Goal: Transaction & Acquisition: Book appointment/travel/reservation

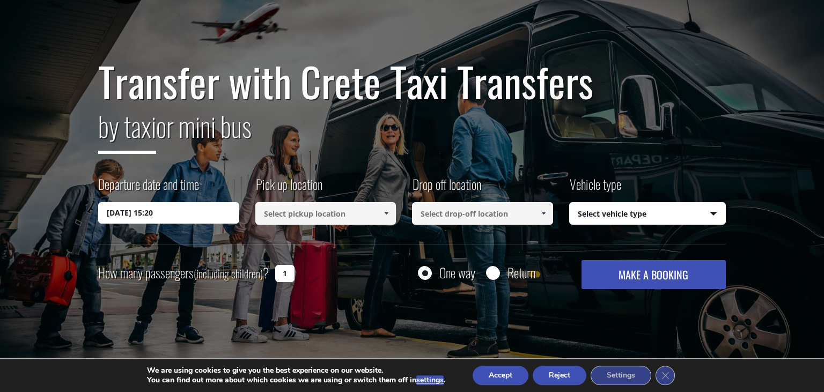
scroll to position [56, 0]
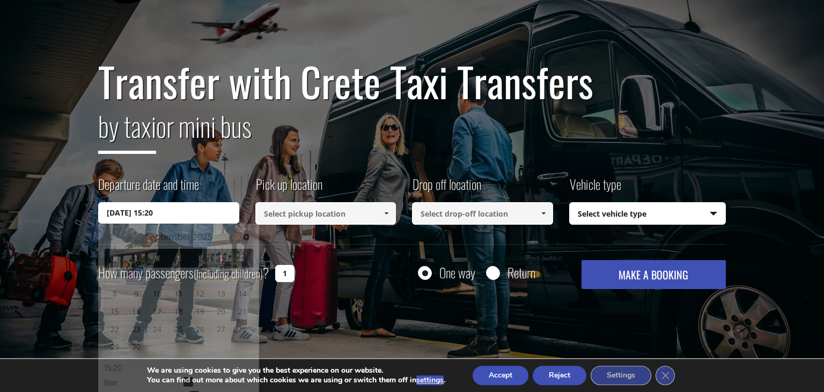
click at [222, 217] on input "02/09/2025 15:20" at bounding box center [168, 212] width 141 height 21
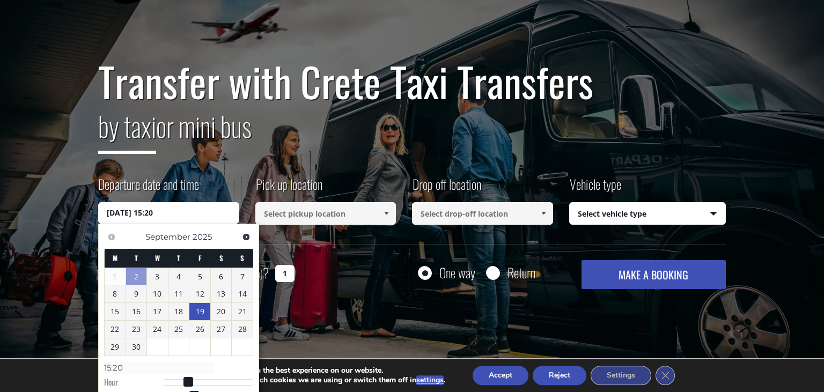
click at [202, 305] on link "19" at bounding box center [199, 311] width 21 height 17
type input "19/09/2025 00:00"
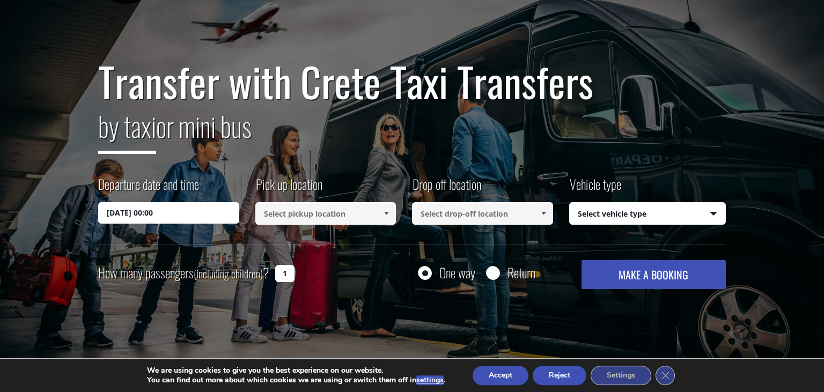
click at [379, 221] on link at bounding box center [387, 213] width 18 height 23
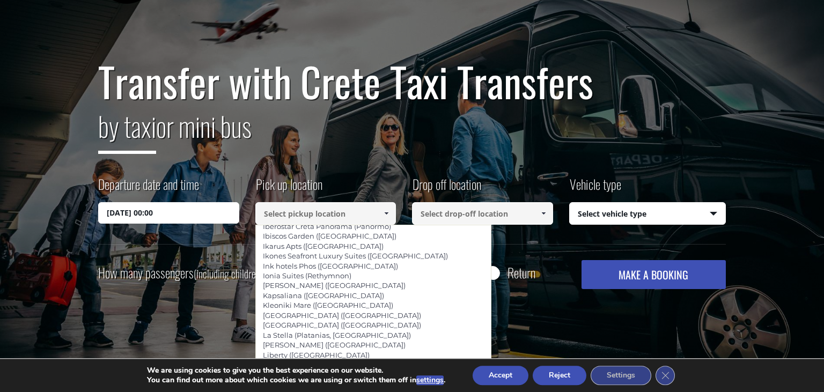
scroll to position [2292, 0]
type input "Royal Blue (Panormo)"
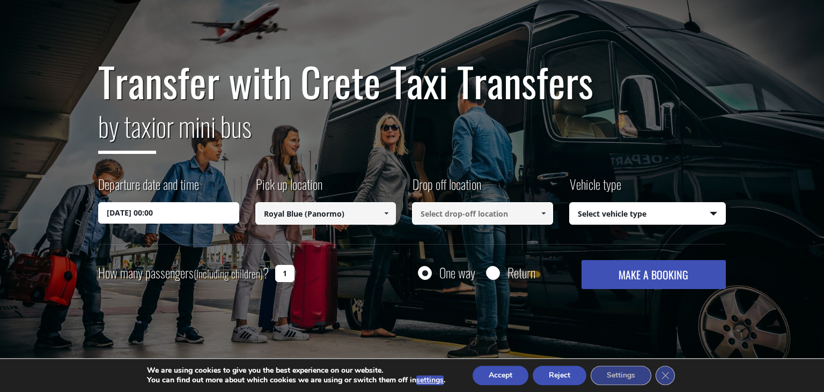
click at [480, 219] on input at bounding box center [482, 213] width 141 height 23
click at [544, 214] on span at bounding box center [543, 213] width 9 height 9
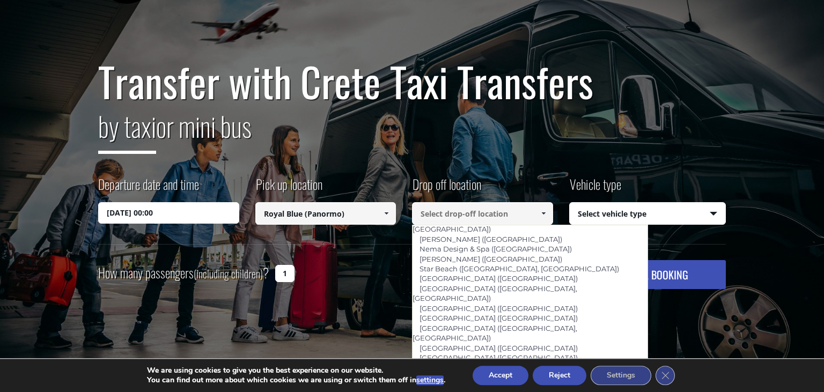
scroll to position [1360, 0]
type input "Elounda Spa Villas (Elounda, Lasithi)"
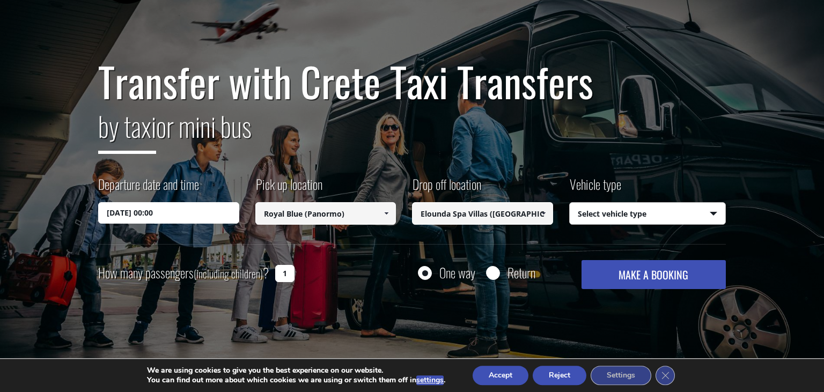
click at [570, 203] on select "Select vehicle type Taxi (4 passengers) Mercedes E Class Mini Van (7 passengers…" at bounding box center [648, 214] width 156 height 23
select select "541"
click option "Mini Van (7 passengers) Mercedes Vito" at bounding box center [0, 0] width 0 height 0
click at [286, 276] on input "1" at bounding box center [284, 273] width 19 height 17
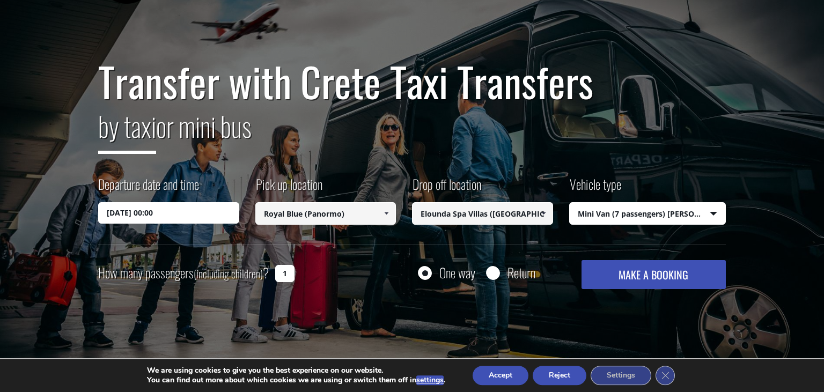
click at [286, 276] on input "1" at bounding box center [284, 273] width 19 height 17
type input "3"
click at [616, 282] on button "MAKE A BOOKING" at bounding box center [654, 274] width 144 height 29
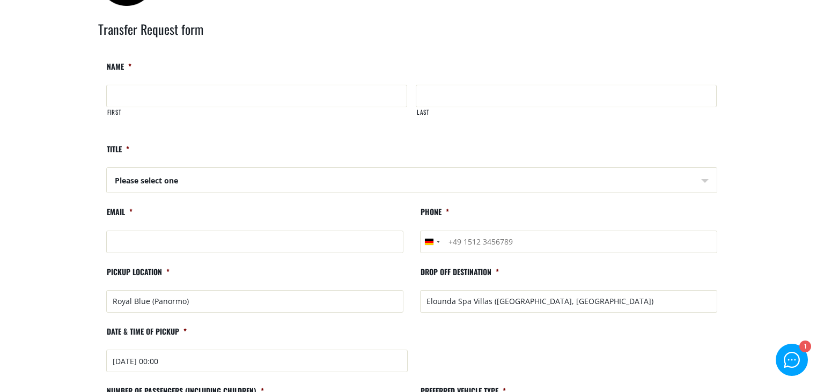
scroll to position [54, 0]
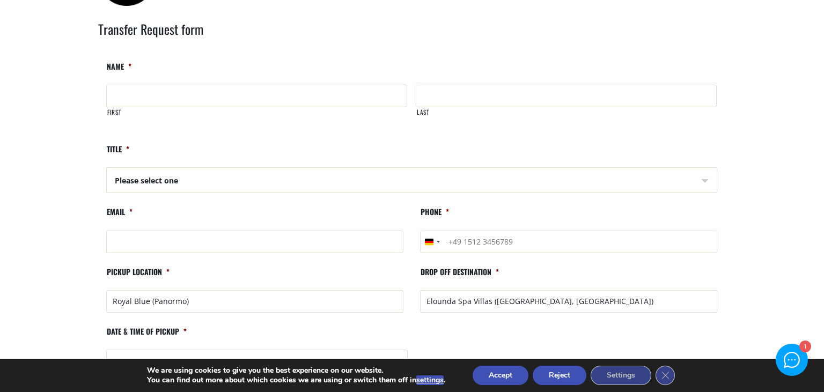
click at [501, 376] on button "Accept" at bounding box center [501, 375] width 56 height 19
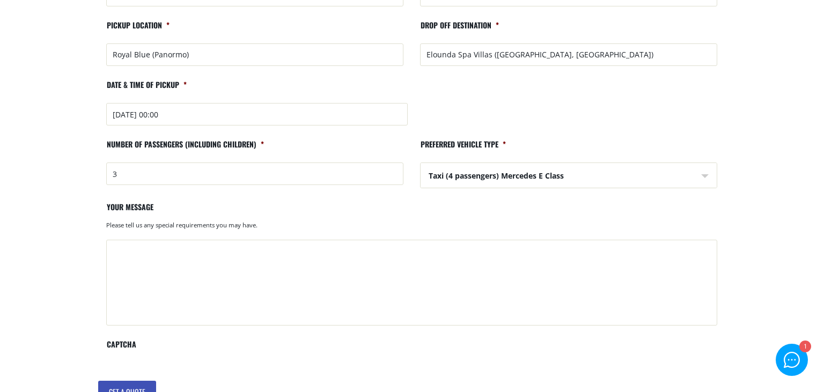
scroll to position [303, 0]
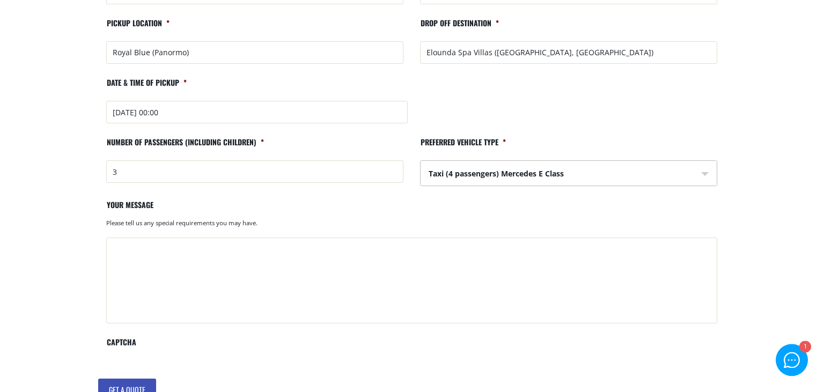
click at [421, 161] on select "Taxi (4 passengers) Mercedes E Class Mini Van (8 passengers) Mercedes [PERSON_N…" at bounding box center [569, 174] width 296 height 26
click at [333, 216] on li "Your message Please tell us any special requirements you may have." at bounding box center [412, 264] width 628 height 128
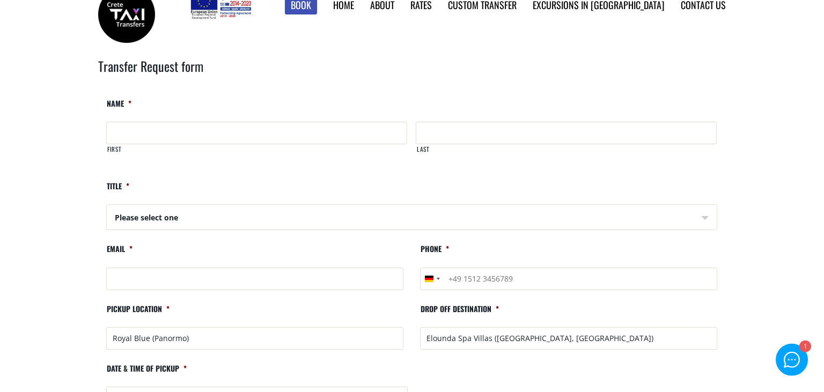
scroll to position [0, 0]
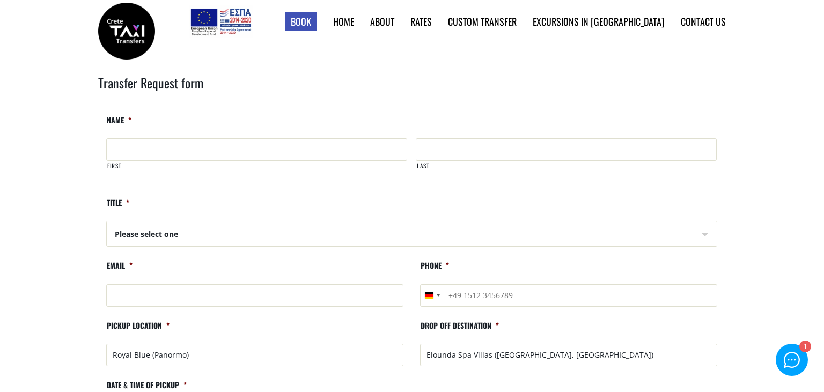
click at [258, 151] on input "First" at bounding box center [256, 149] width 301 height 23
type input "Claudia"
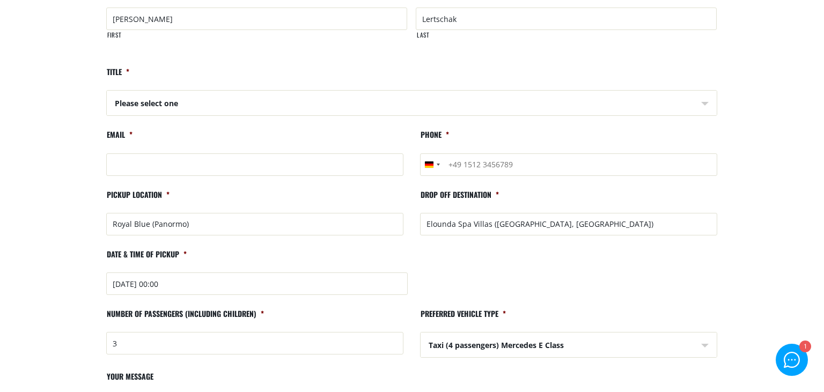
scroll to position [131, 0]
type input "Lertschak"
click at [135, 160] on input "Email *" at bounding box center [254, 164] width 297 height 23
type input "lertschak@gmx.de"
click at [158, 282] on input "2025-09-19 00:00" at bounding box center [257, 283] width 302 height 23
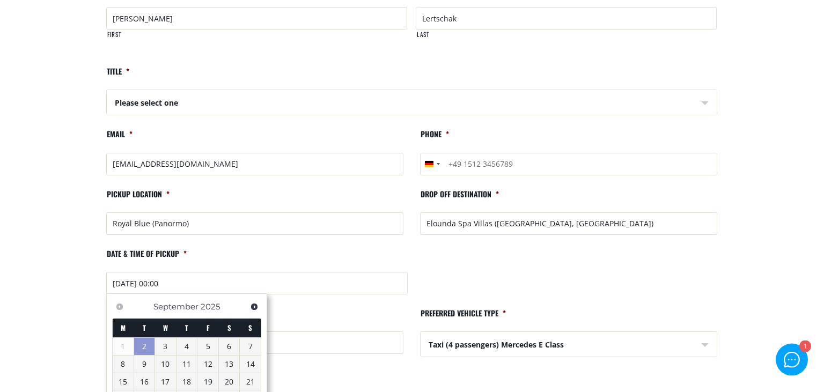
click at [158, 282] on input "2025-09-19 00:00" at bounding box center [257, 283] width 302 height 23
click at [167, 283] on input "2025-09-19 11:00" at bounding box center [257, 283] width 302 height 23
type input "2025-09-19 11:30"
click at [651, 164] on input "Phone *" at bounding box center [568, 164] width 297 height 23
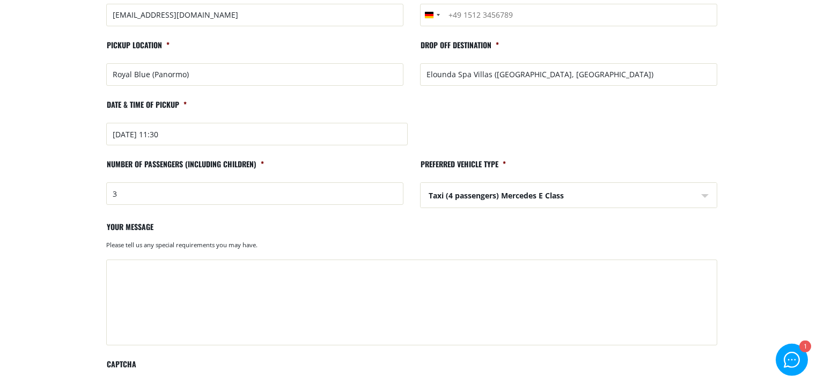
scroll to position [280, 0]
click at [465, 16] on input "Phone *" at bounding box center [568, 15] width 297 height 23
click at [460, 15] on input "Phone *" at bounding box center [568, 15] width 297 height 23
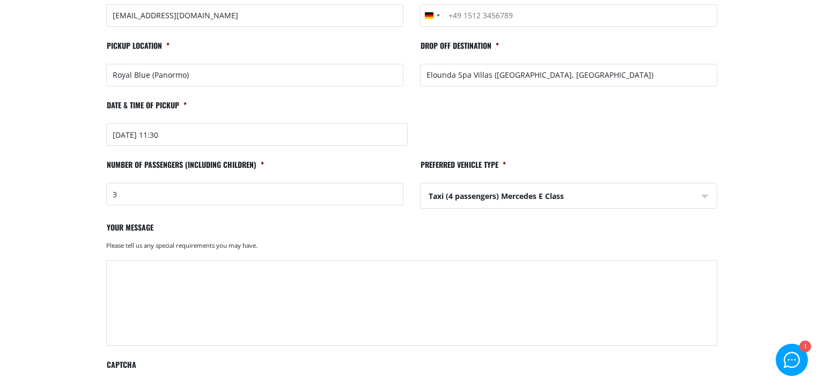
click at [460, 15] on input "Phone *" at bounding box center [568, 15] width 297 height 23
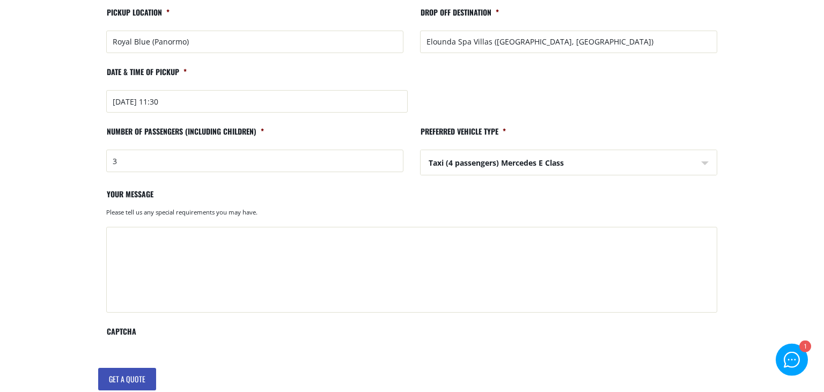
scroll to position [367, 0]
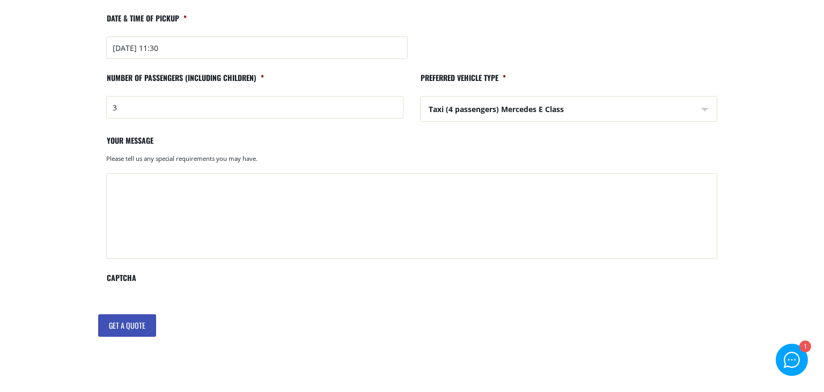
type input "+491628278951"
click at [226, 186] on textarea "Your message" at bounding box center [411, 216] width 611 height 86
click at [248, 184] on textarea "Hello, please can you send me a price för" at bounding box center [411, 216] width 611 height 86
click at [300, 183] on textarea "Hello, please can you send me a price for the transfer fo" at bounding box center [411, 216] width 611 height 86
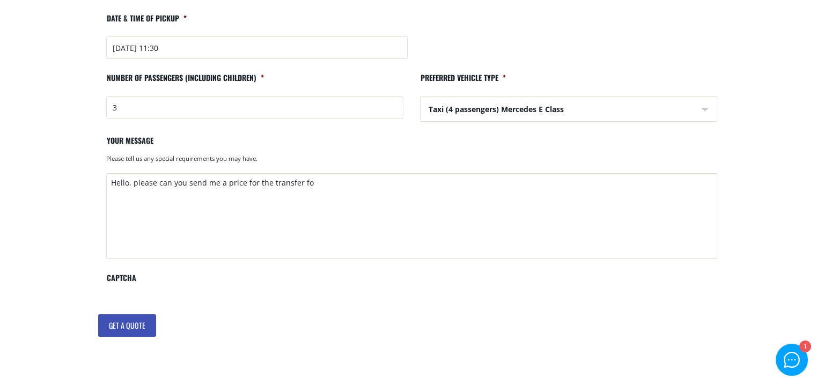
click at [300, 183] on textarea "Hello, please can you send me a price for the transfer fo" at bounding box center [411, 216] width 611 height 86
click at [396, 183] on textarea "Hello, please can you send me a price for the transfer from the royal blue hote…" at bounding box center [411, 216] width 611 height 86
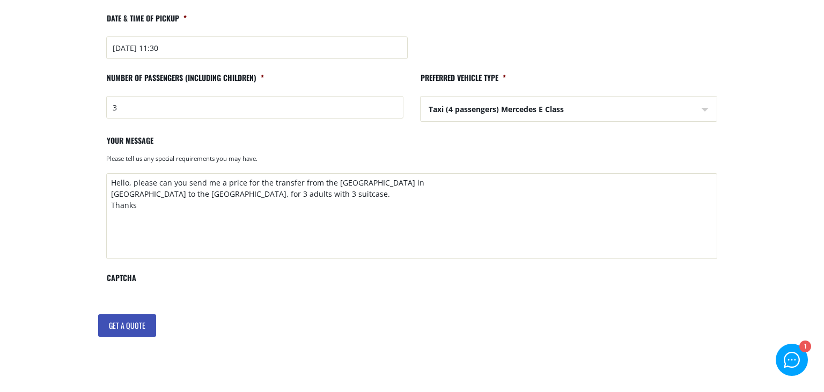
type textarea "Hello, please can you send me a price for the transfer from the royal blue hote…"
click at [120, 328] on input "Get a quote" at bounding box center [127, 325] width 58 height 23
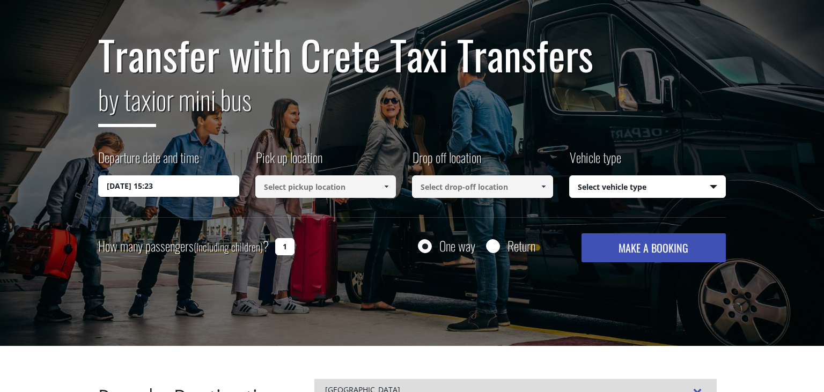
scroll to position [115, 0]
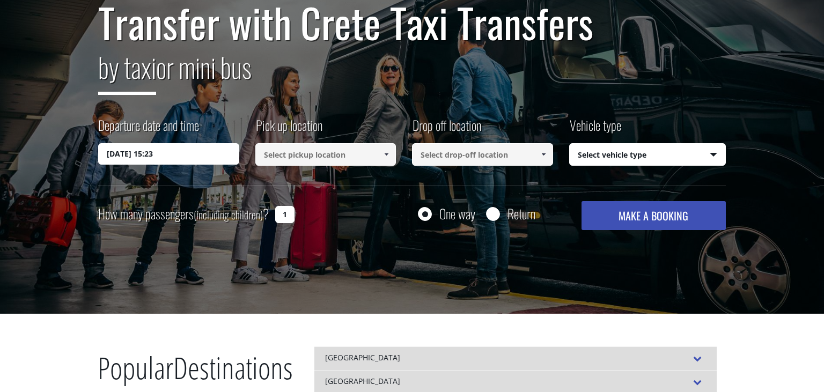
click at [283, 161] on input at bounding box center [325, 154] width 141 height 23
click at [390, 155] on span at bounding box center [386, 154] width 9 height 9
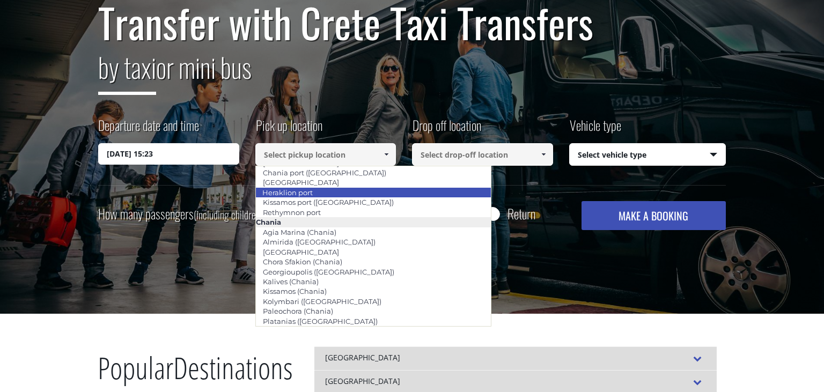
scroll to position [0, 0]
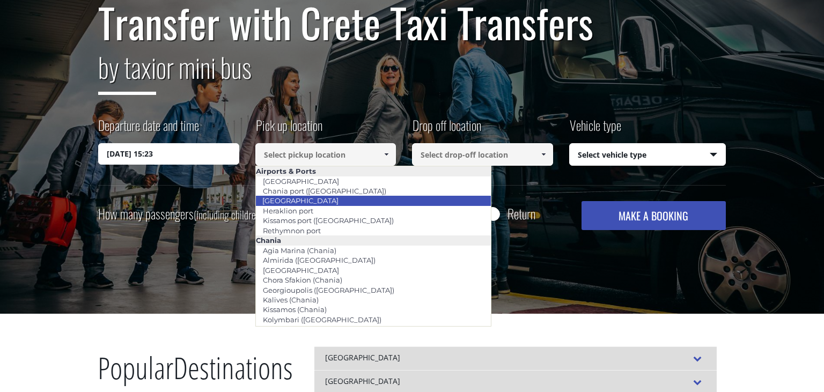
click at [393, 200] on li "[GEOGRAPHIC_DATA]" at bounding box center [373, 201] width 235 height 10
type input "[GEOGRAPHIC_DATA]"
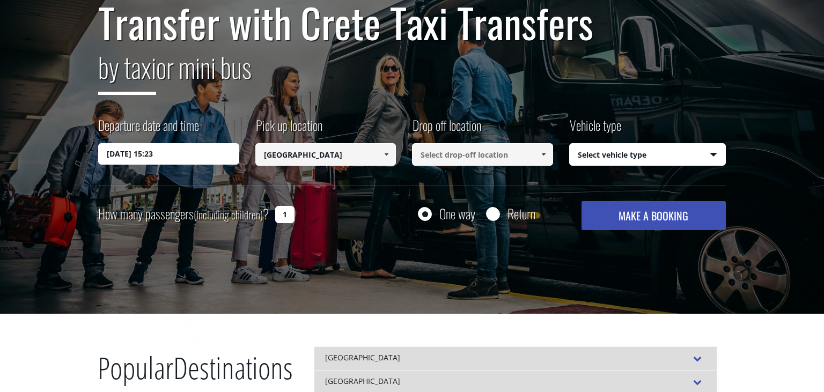
click at [216, 155] on input "02/09/2025 15:23" at bounding box center [168, 153] width 141 height 21
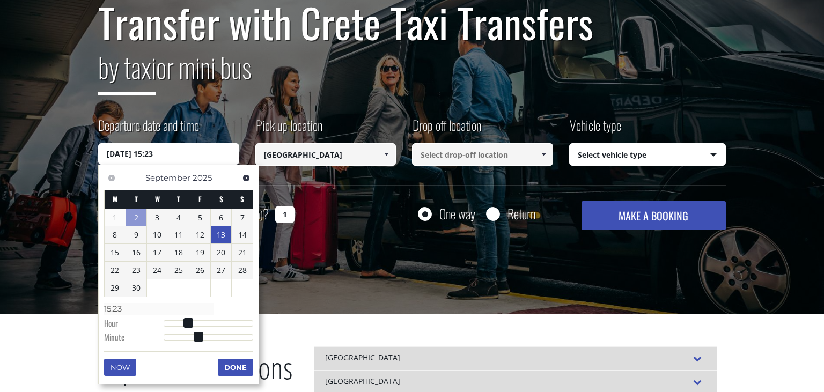
click at [226, 230] on link "13" at bounding box center [221, 234] width 21 height 17
drag, startPoint x: 188, startPoint y: 319, endPoint x: 108, endPoint y: 303, distance: 81.1
click at [108, 303] on dl "Time 00:00 Hour Minute Second Millisecond Microsecond Time Zone -1200 -1100 -10…" at bounding box center [178, 324] width 149 height 46
drag, startPoint x: 108, startPoint y: 303, endPoint x: 187, endPoint y: 325, distance: 81.4
click at [187, 325] on dl "Time 00:00 Hour Minute Second Millisecond Microsecond Time Zone -1200 -1100 -10…" at bounding box center [178, 324] width 149 height 46
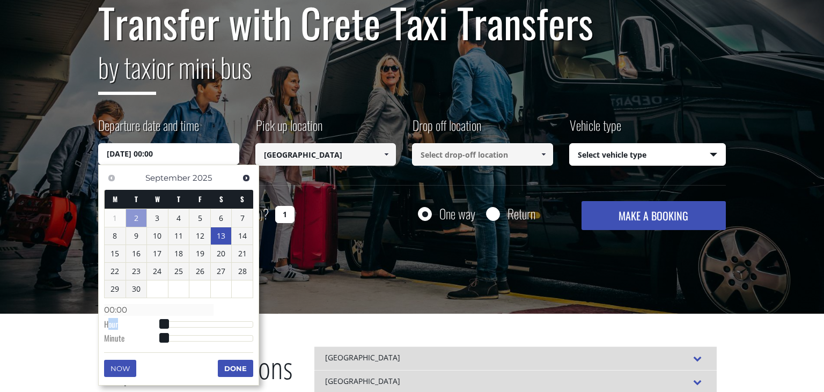
type input "13/09/2025 06:00"
type input "06:00"
click at [187, 325] on div at bounding box center [209, 324] width 90 height 6
type input "13/09/2025 07:00"
type input "07:00"
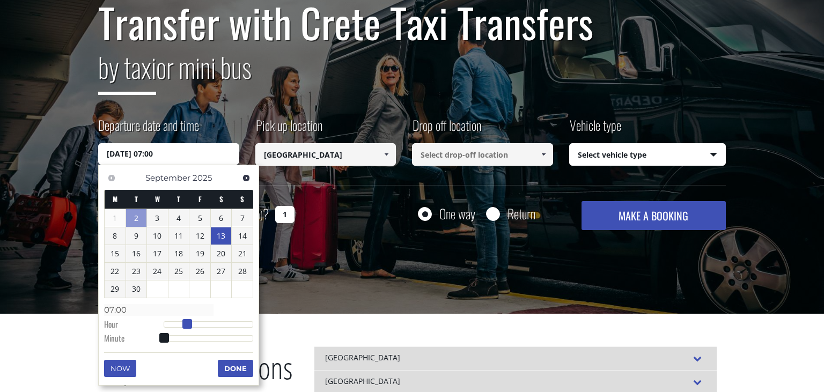
type input "13/09/2025 08:00"
type input "08:00"
type input "13/09/2025 09:00"
type input "09:00"
type input "13/09/2025 10:00"
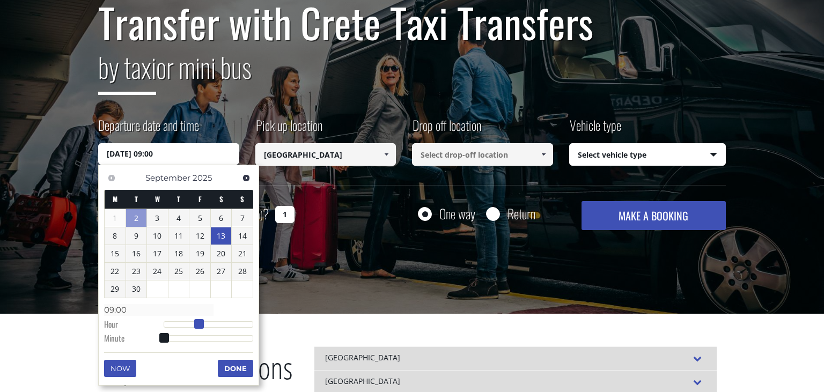
type input "10:00"
type input "13/09/2025 09:00"
type input "09:00"
drag, startPoint x: 188, startPoint y: 324, endPoint x: 199, endPoint y: 326, distance: 10.9
click at [199, 326] on span at bounding box center [199, 324] width 10 height 10
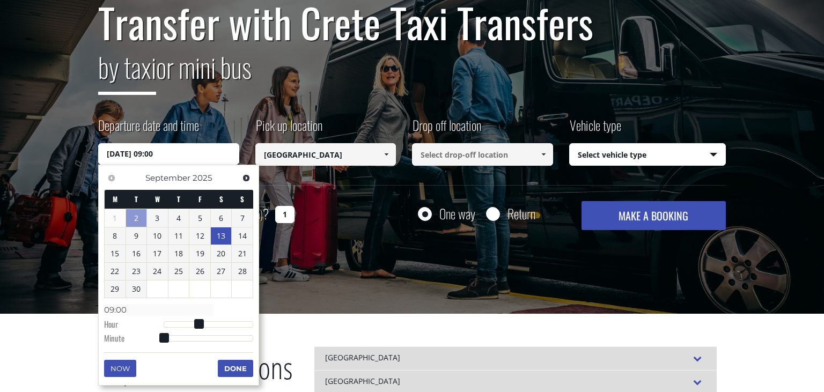
click at [237, 366] on button "Done" at bounding box center [235, 368] width 35 height 17
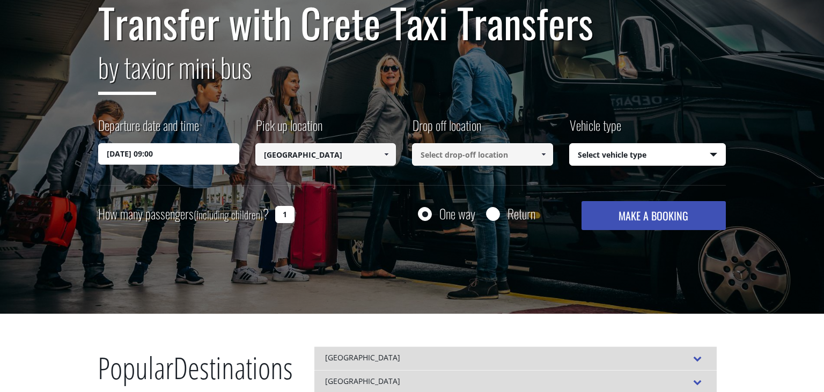
click at [532, 155] on input at bounding box center [482, 154] width 141 height 23
click at [542, 152] on span at bounding box center [543, 154] width 9 height 9
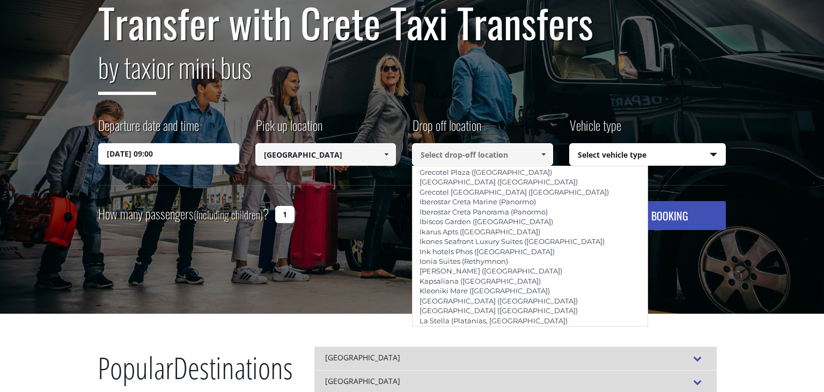
scroll to position [2247, 0]
type input "Royal Blue (Panormo)"
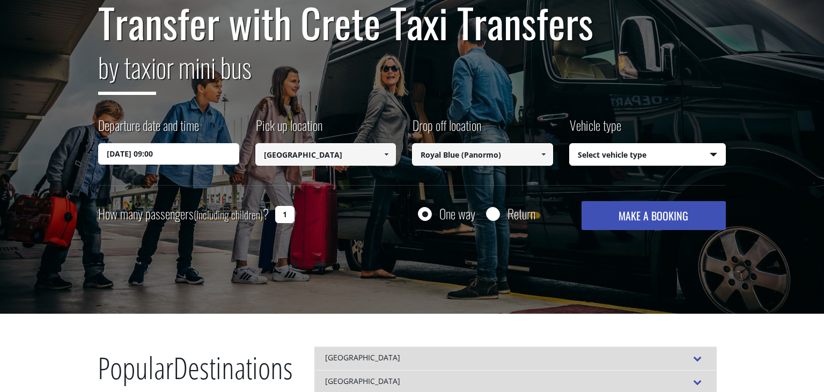
click at [570, 144] on select "Select vehicle type Taxi (4 passengers) Mercedes E Class Mini Van (7 passengers…" at bounding box center [648, 155] width 156 height 23
select select "540"
click option "Taxi (4 passengers) Mercedes E Class" at bounding box center [0, 0] width 0 height 0
click at [289, 214] on input "1" at bounding box center [284, 214] width 19 height 17
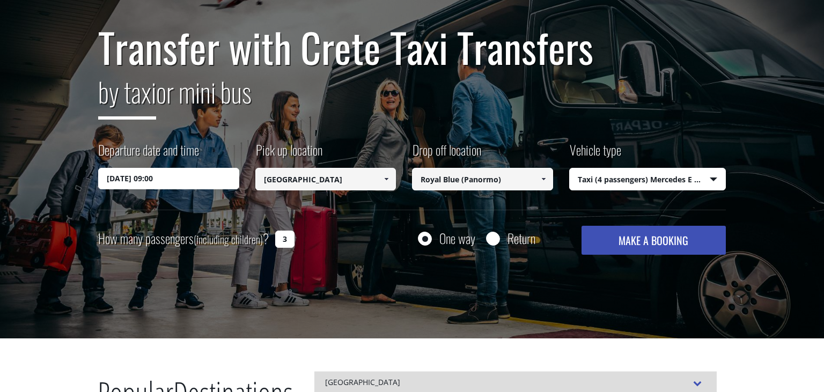
scroll to position [104, 0]
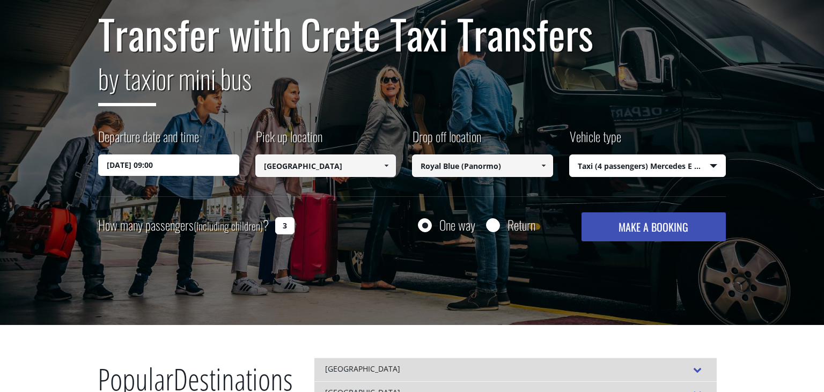
type input "3"
click at [638, 225] on button "MAKE A BOOKING" at bounding box center [654, 226] width 144 height 29
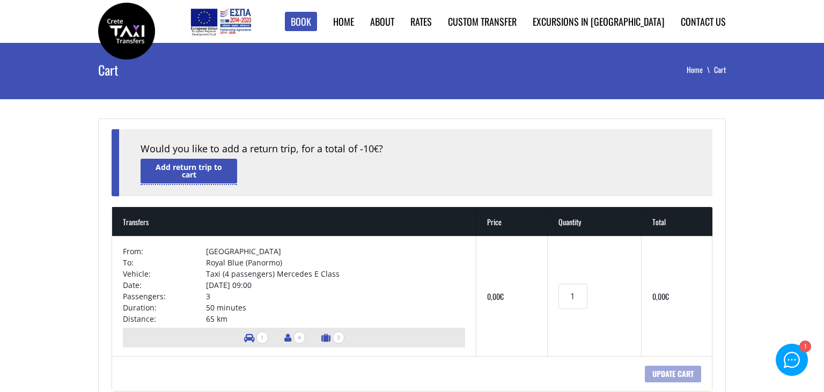
click at [197, 168] on link "Add return trip to cart" at bounding box center [189, 171] width 97 height 24
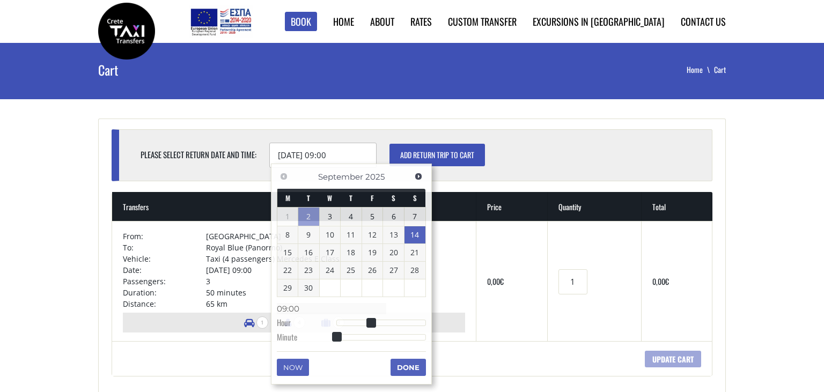
click at [327, 152] on input "14/09/2025 09:00" at bounding box center [322, 155] width 107 height 25
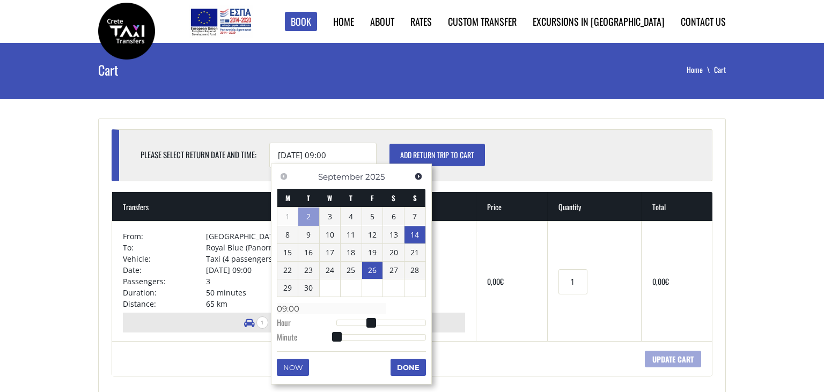
click at [369, 269] on link "26" at bounding box center [372, 270] width 21 height 17
type input "26/09/2025 09:00"
click at [403, 370] on button "Done" at bounding box center [408, 367] width 35 height 17
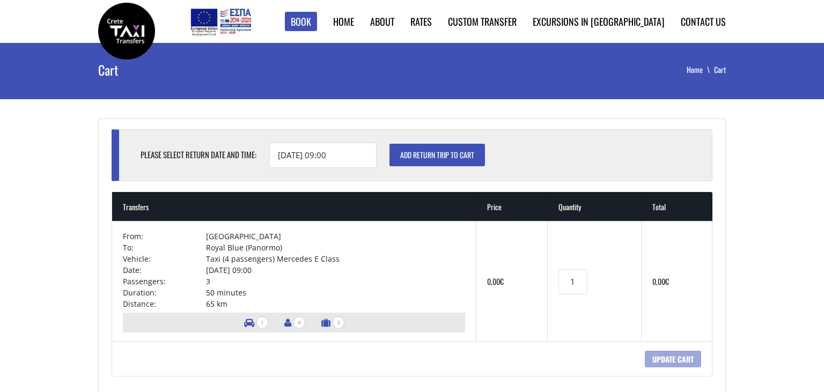
click at [452, 160] on input "Add return trip to cart" at bounding box center [438, 155] width 96 height 23
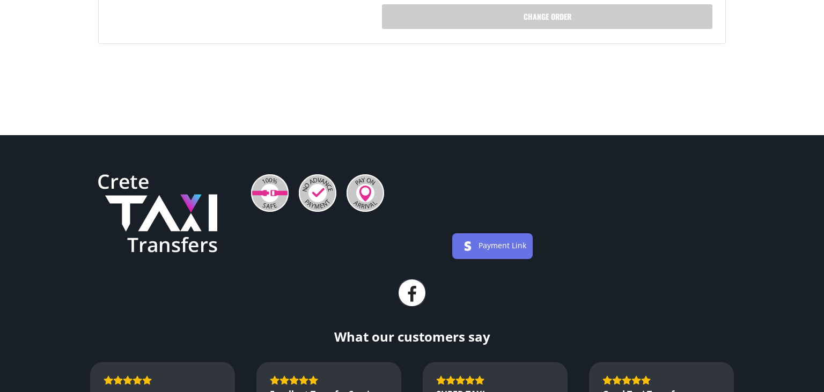
scroll to position [578, 0]
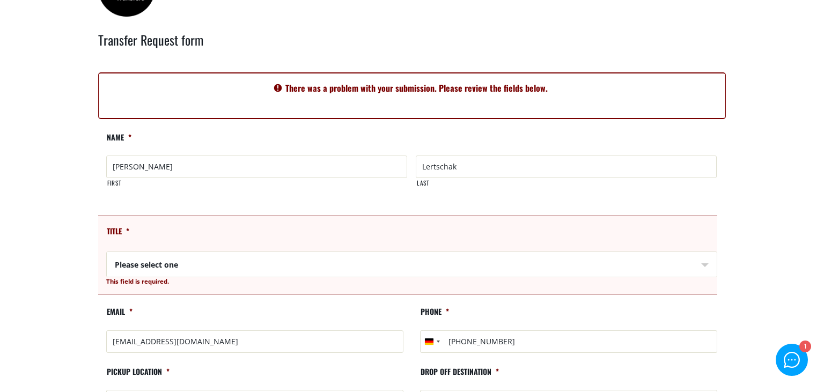
scroll to position [54, 0]
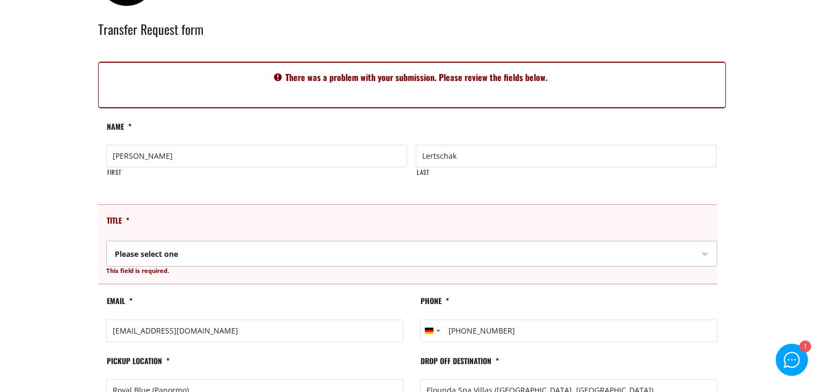
click at [107, 241] on select "Please select one Mr Mrs" at bounding box center [412, 254] width 610 height 26
select select "Mrs"
click option "Mrs" at bounding box center [0, 0] width 0 height 0
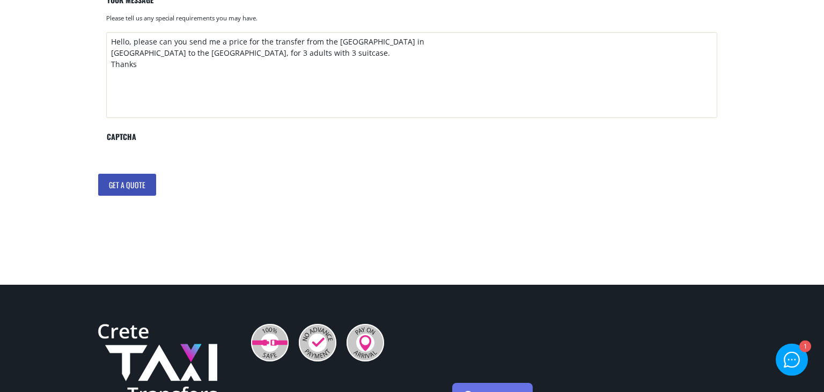
scroll to position [622, 0]
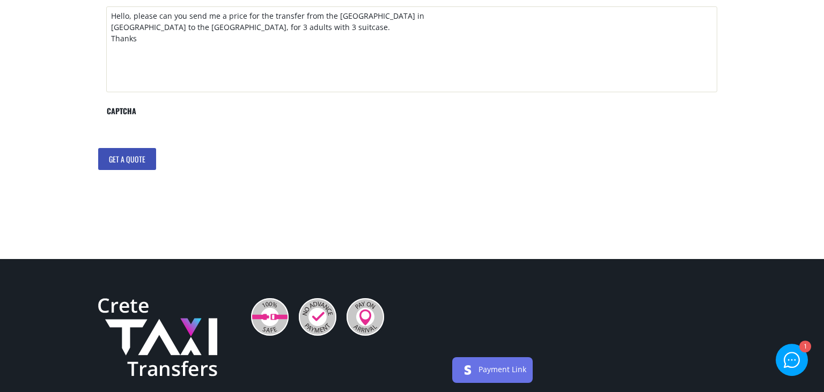
click at [122, 153] on input "Get a quote" at bounding box center [127, 159] width 58 height 23
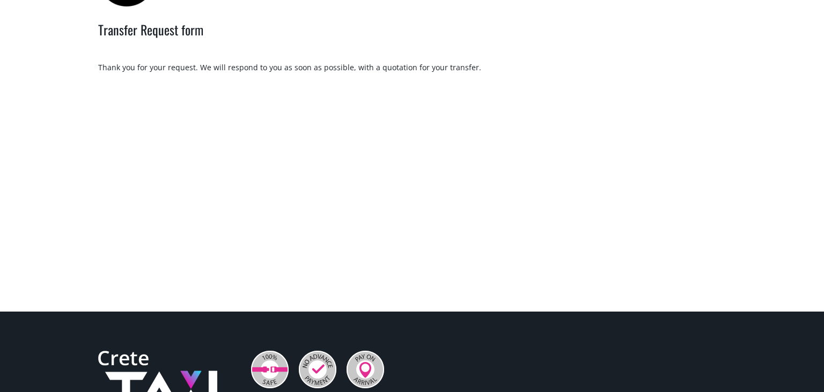
scroll to position [54, 0]
